Goal: Task Accomplishment & Management: Manage account settings

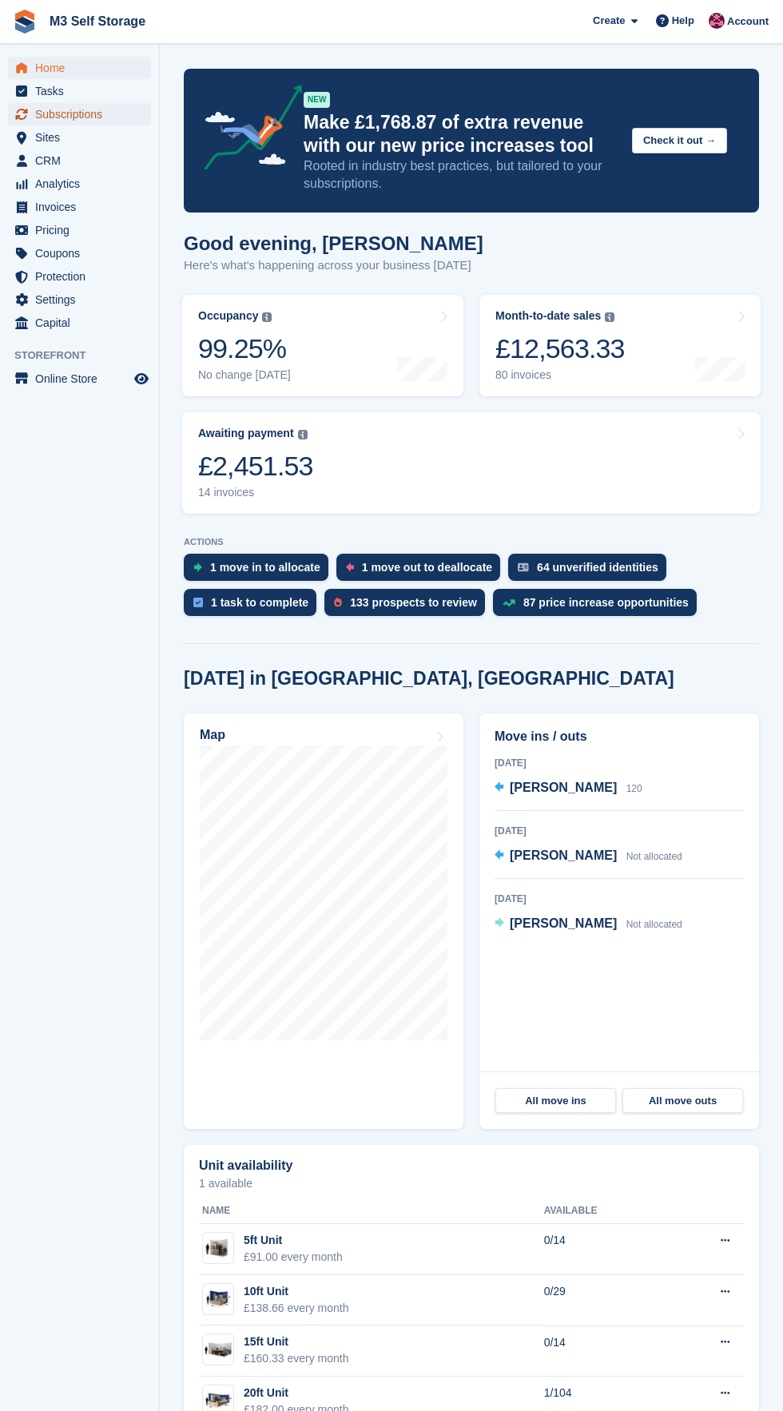
click at [125, 117] on span "Subscriptions" at bounding box center [83, 114] width 96 height 22
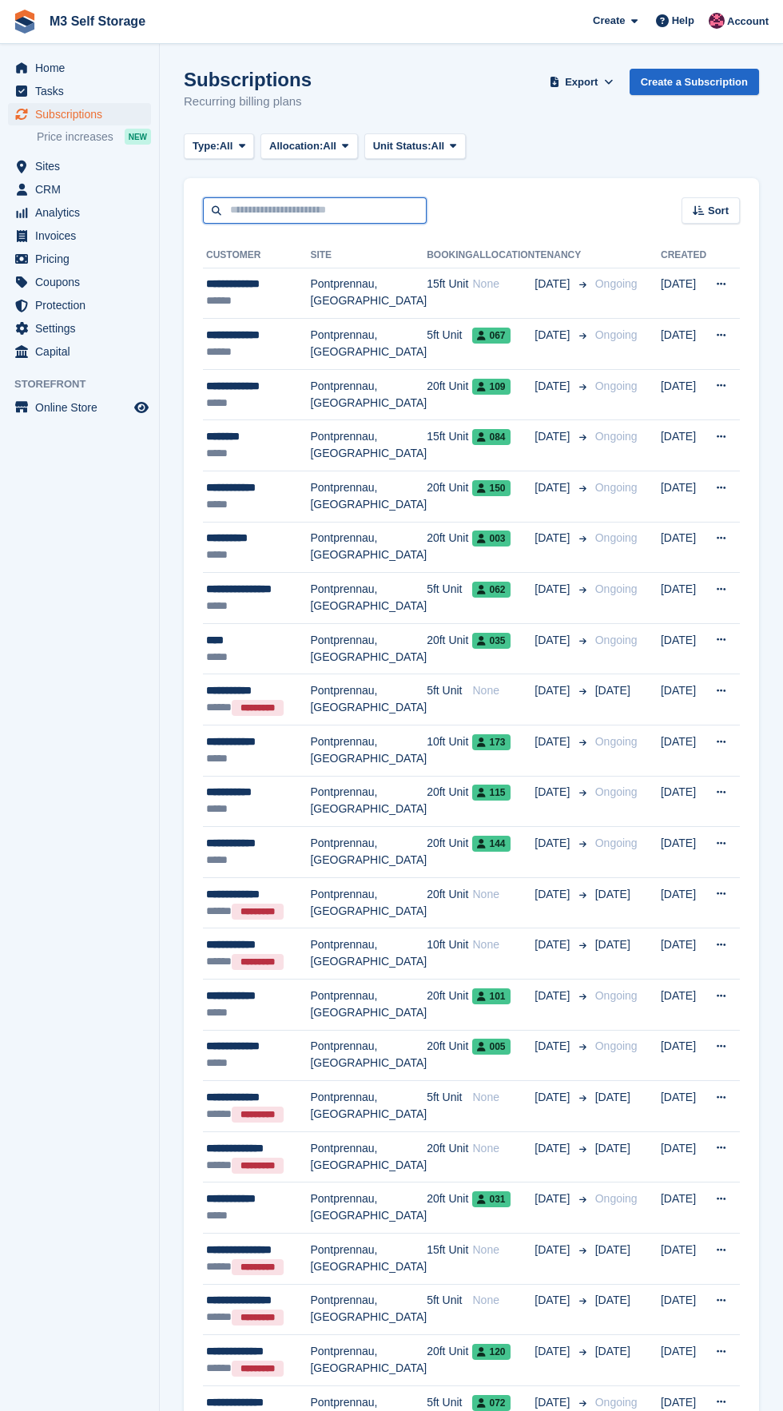
click at [348, 215] on input "text" at bounding box center [315, 210] width 224 height 26
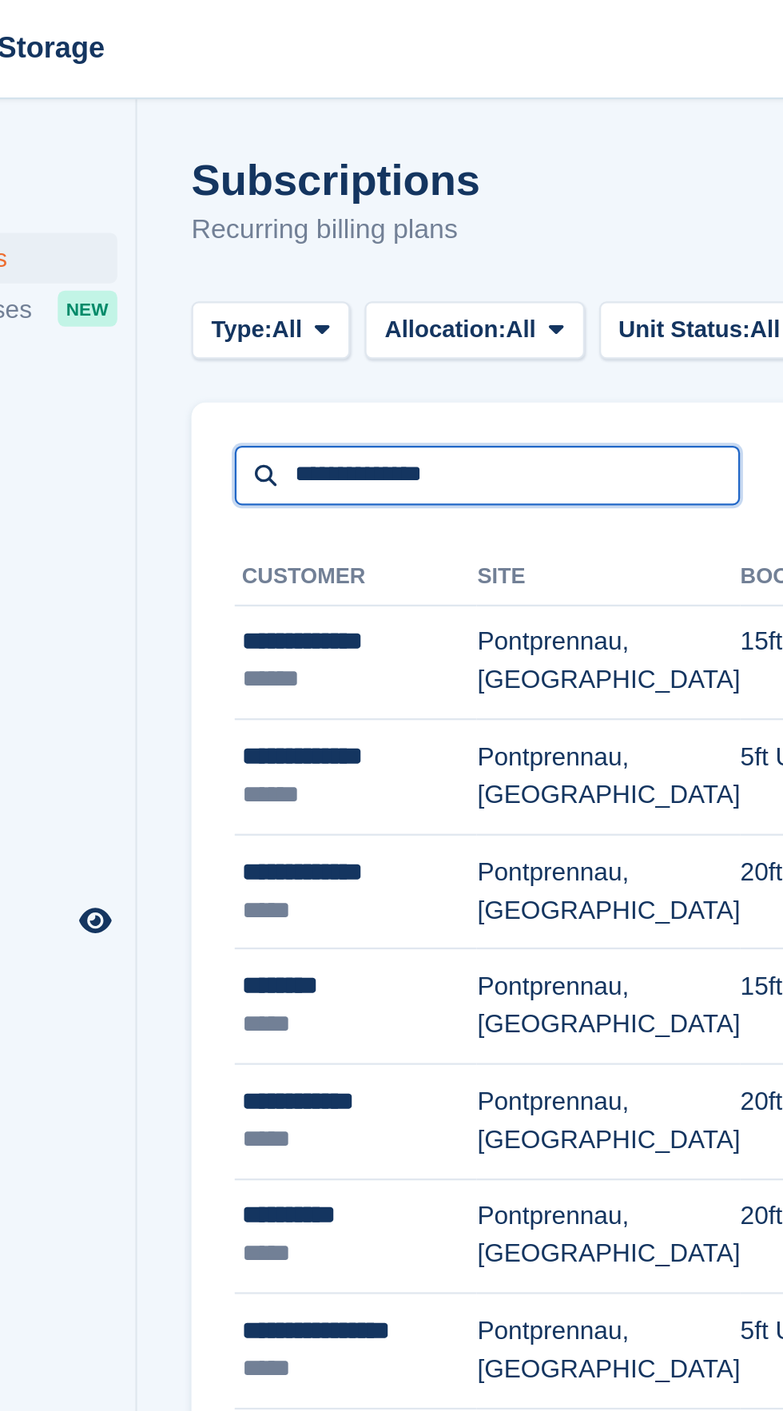
type input "**********"
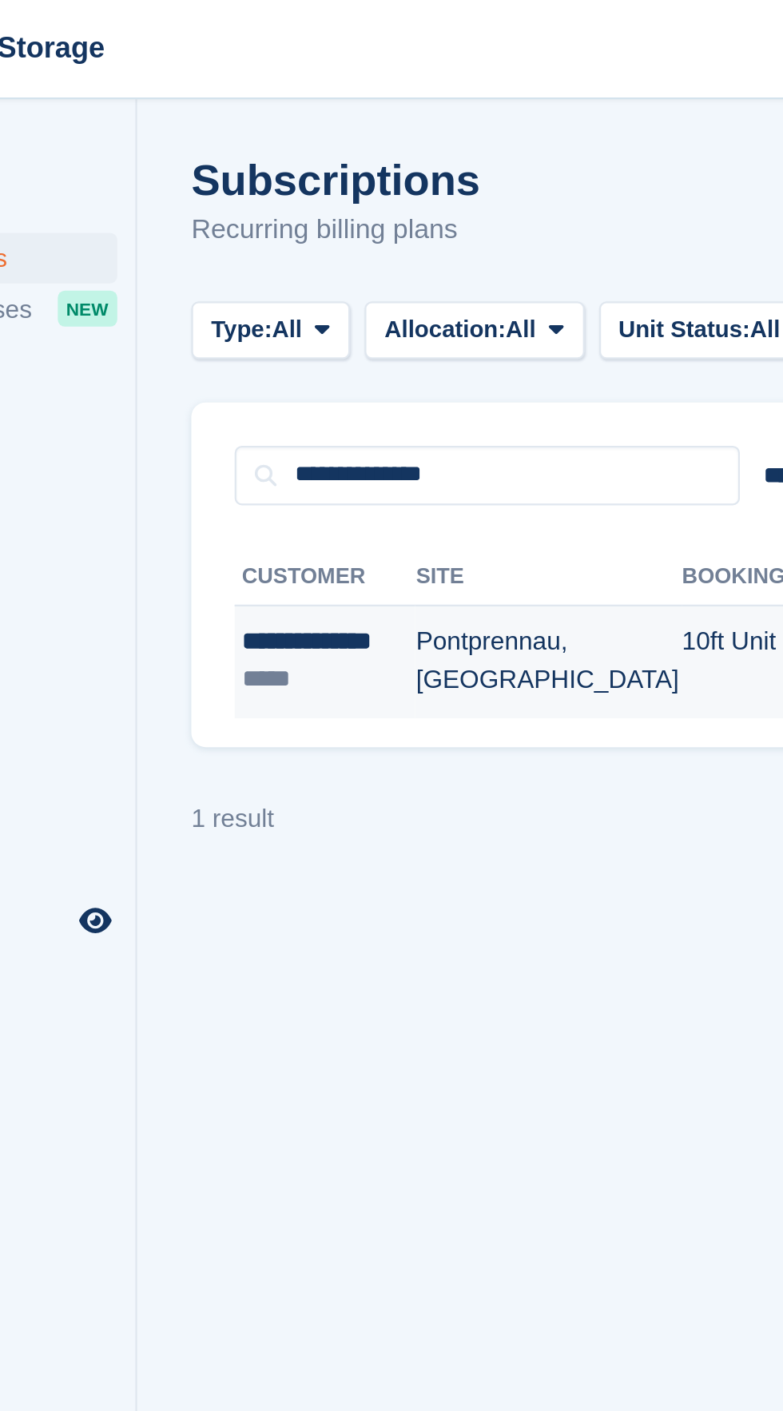
click at [358, 304] on td "Pontprennau, [GEOGRAPHIC_DATA]" at bounding box center [341, 293] width 117 height 50
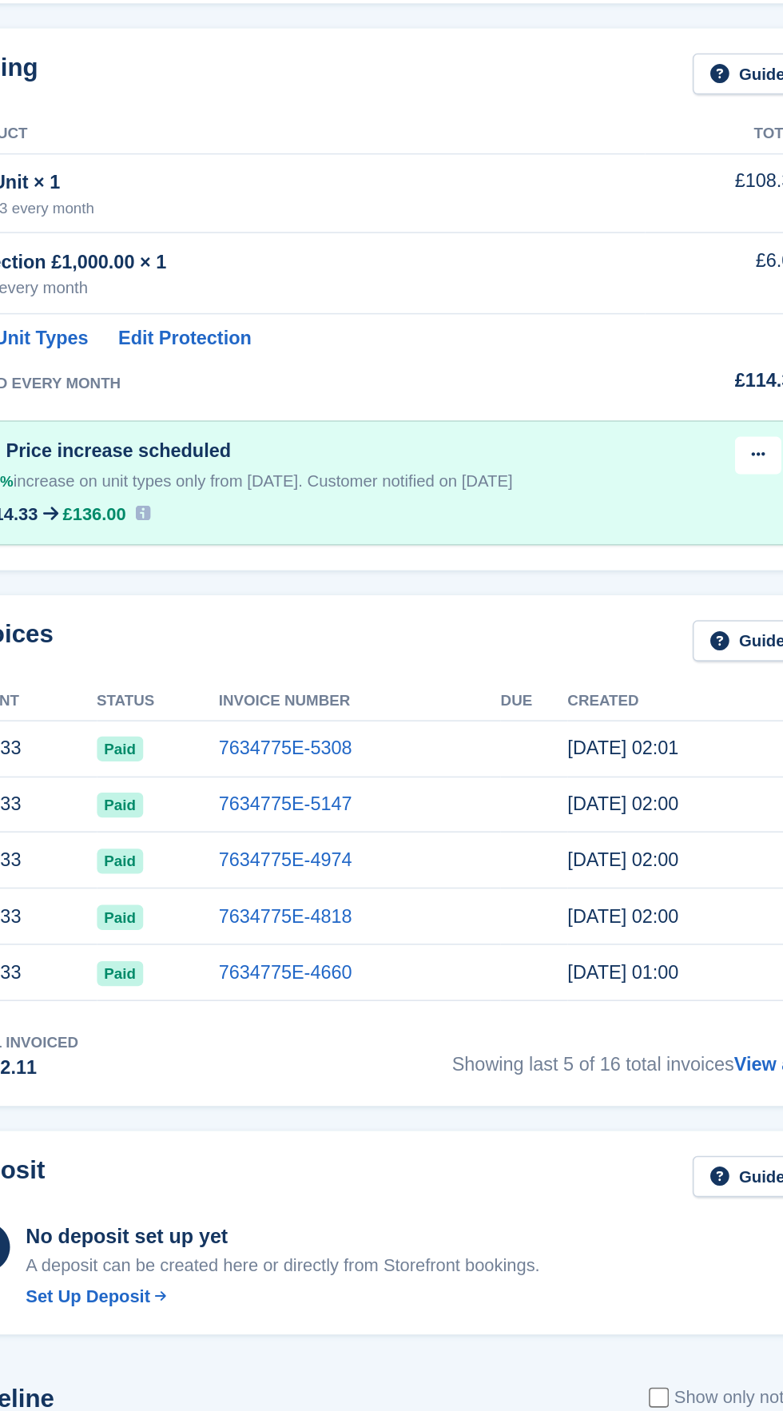
scroll to position [3, 0]
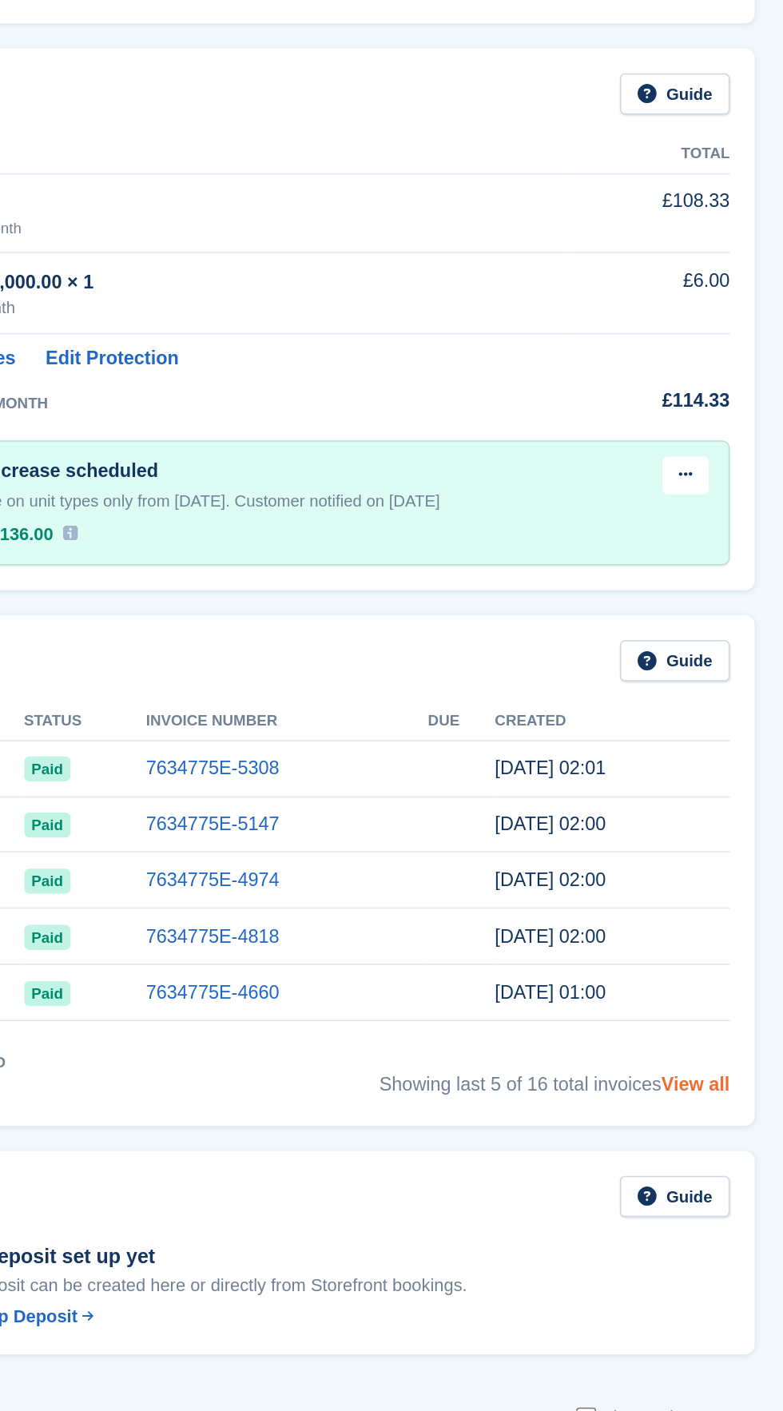
click at [742, 958] on link "View all" at bounding box center [721, 953] width 44 height 14
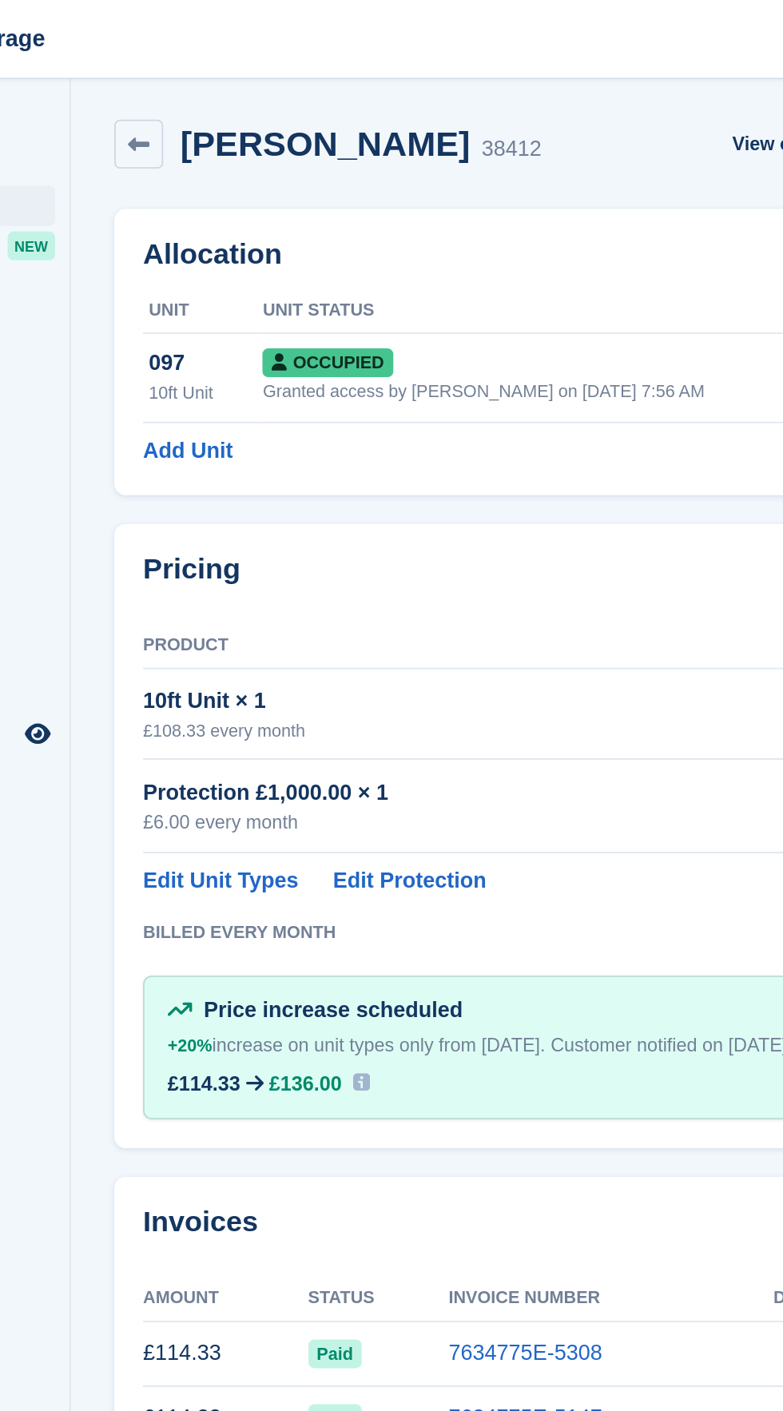
scroll to position [2, 0]
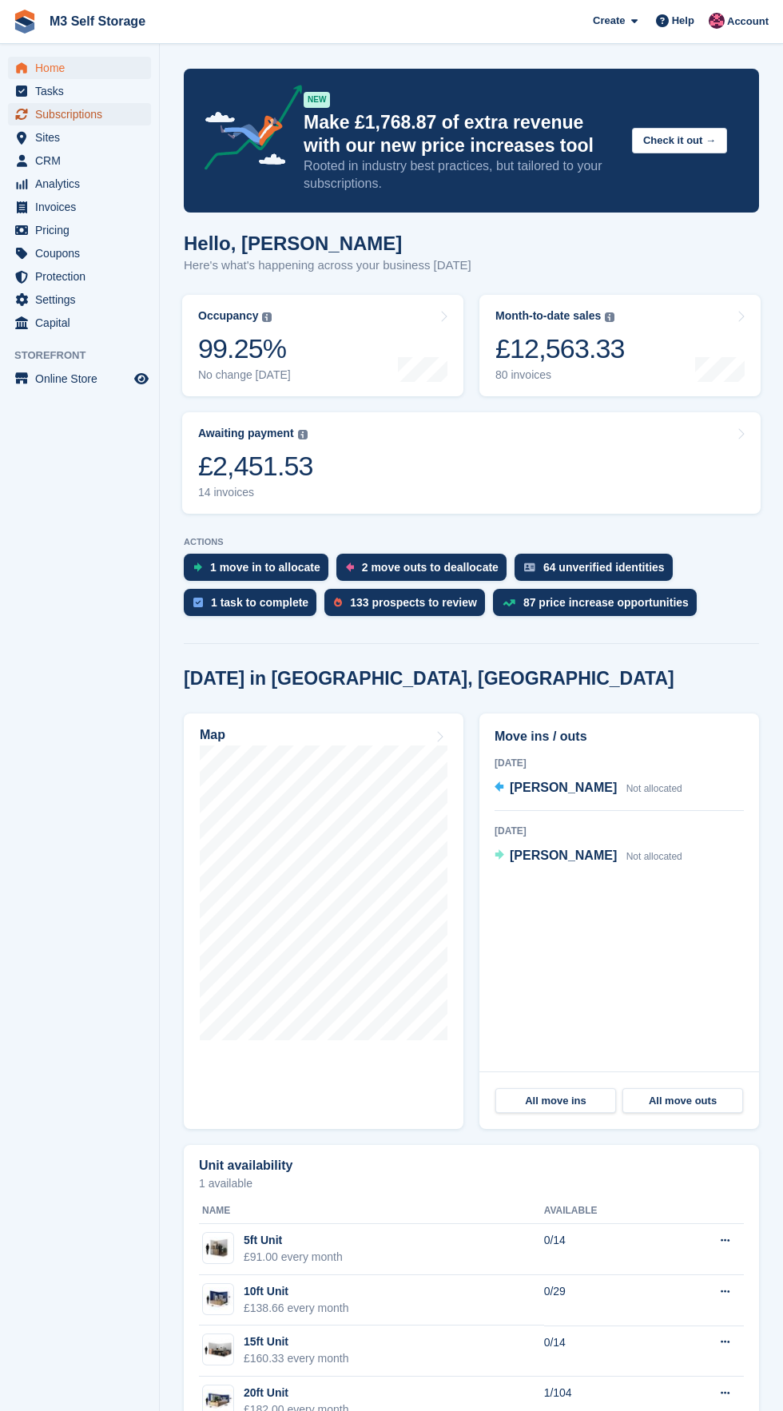
click at [129, 125] on span "Subscriptions" at bounding box center [83, 114] width 96 height 22
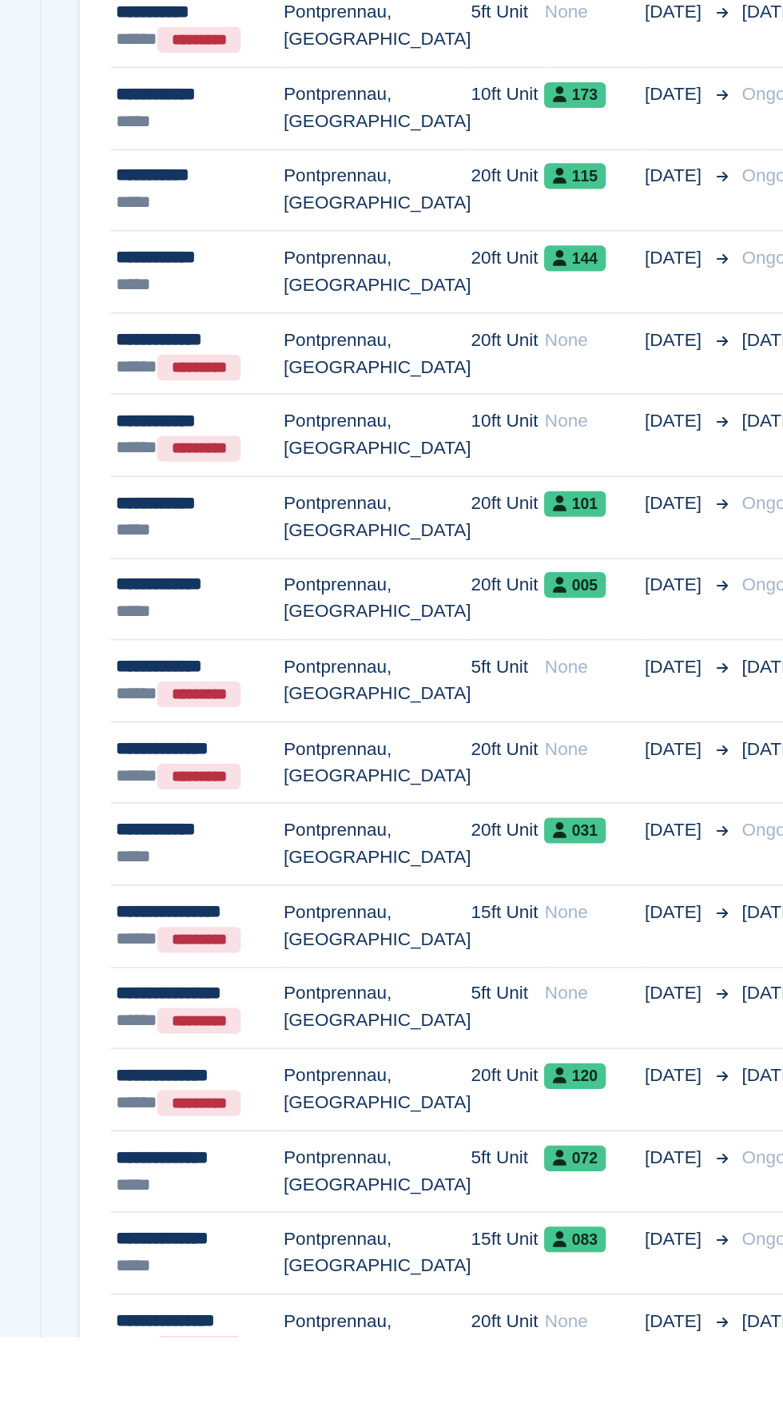
scroll to position [103, 0]
